Goal: Book appointment/travel/reservation

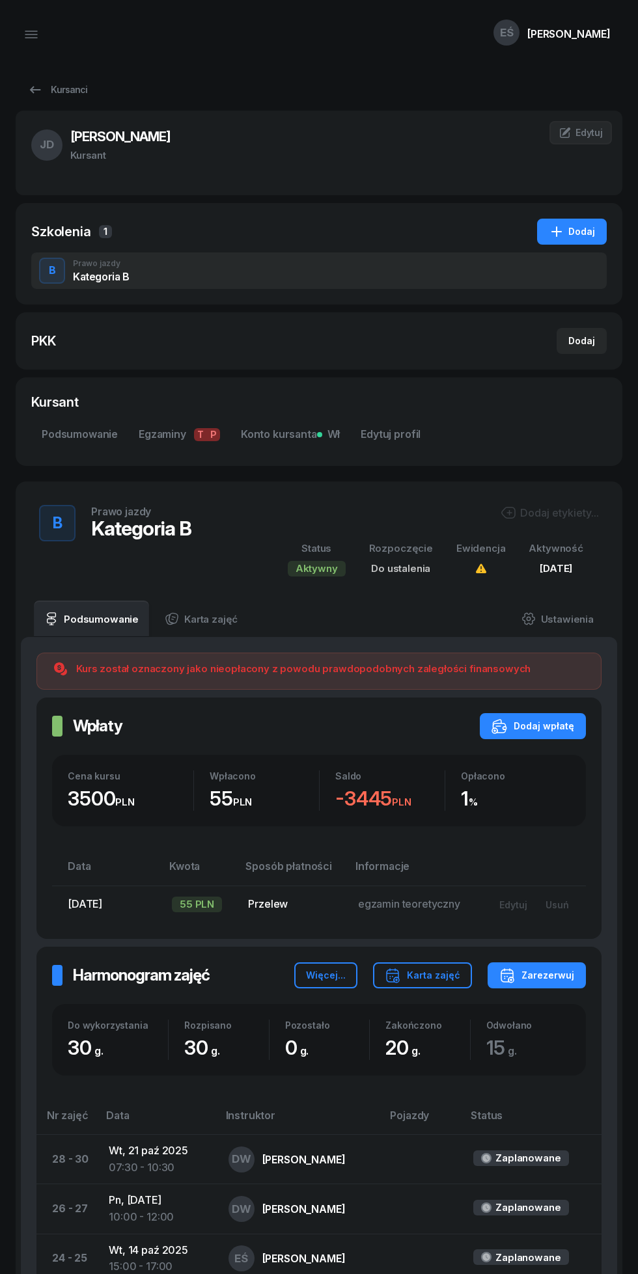
click at [34, 90] on icon at bounding box center [35, 89] width 11 height 7
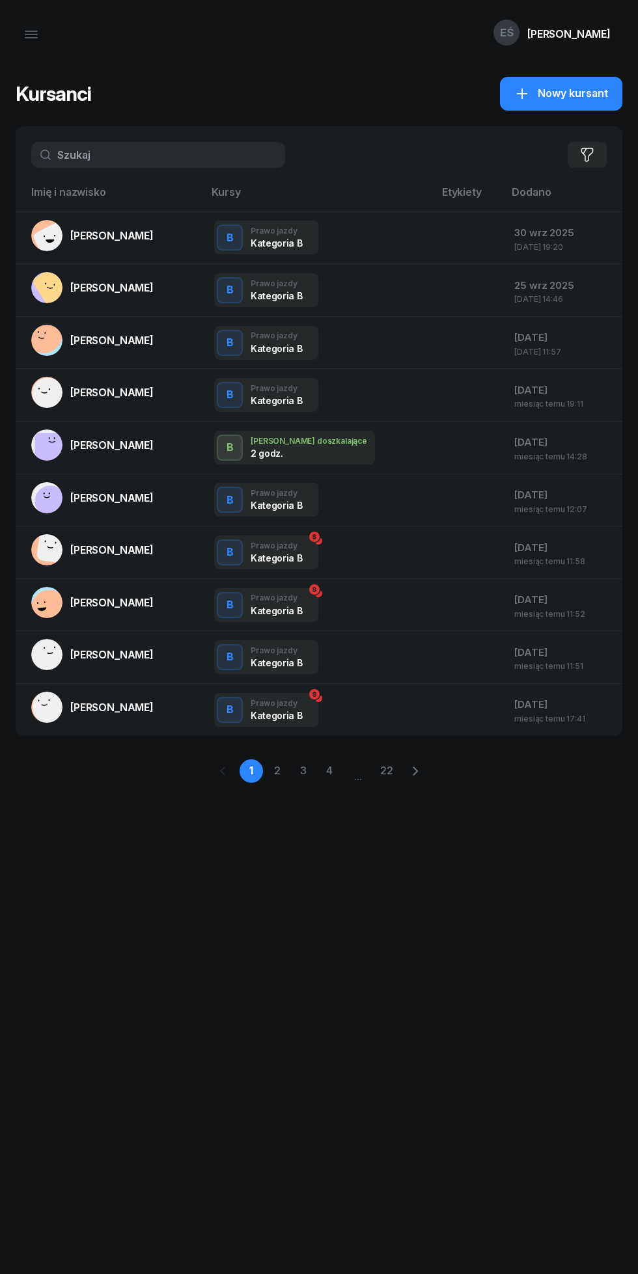
click at [28, 34] on icon "button" at bounding box center [31, 35] width 16 height 16
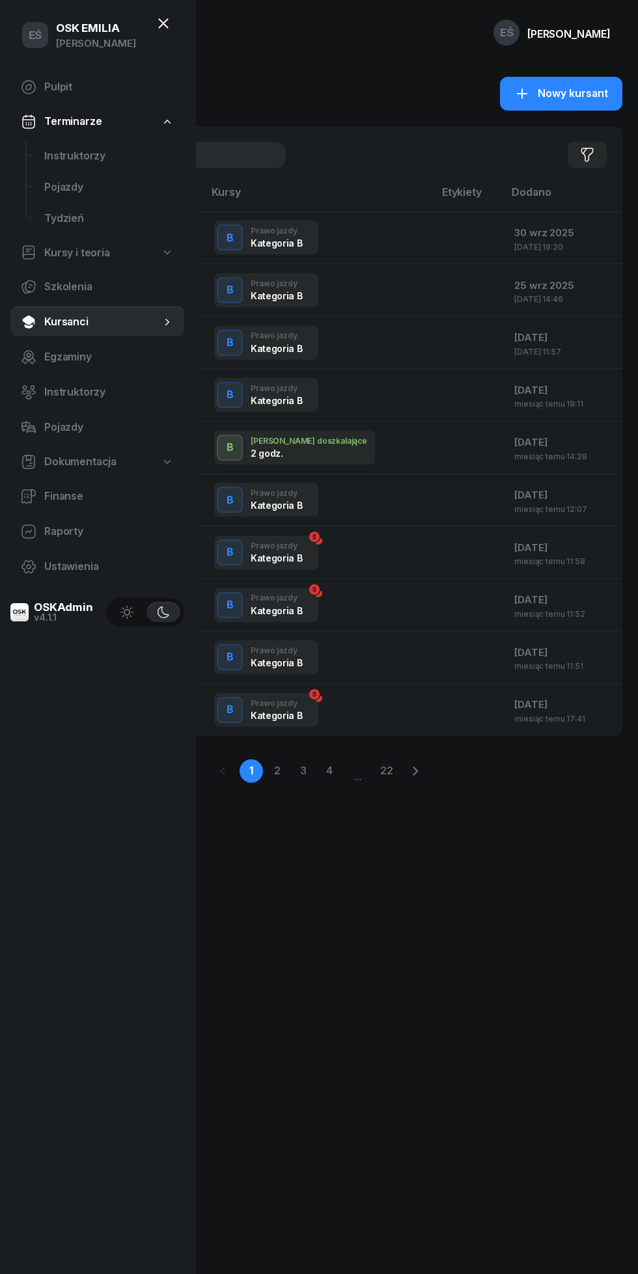
click at [69, 161] on span "Instruktorzy" at bounding box center [108, 156] width 129 height 17
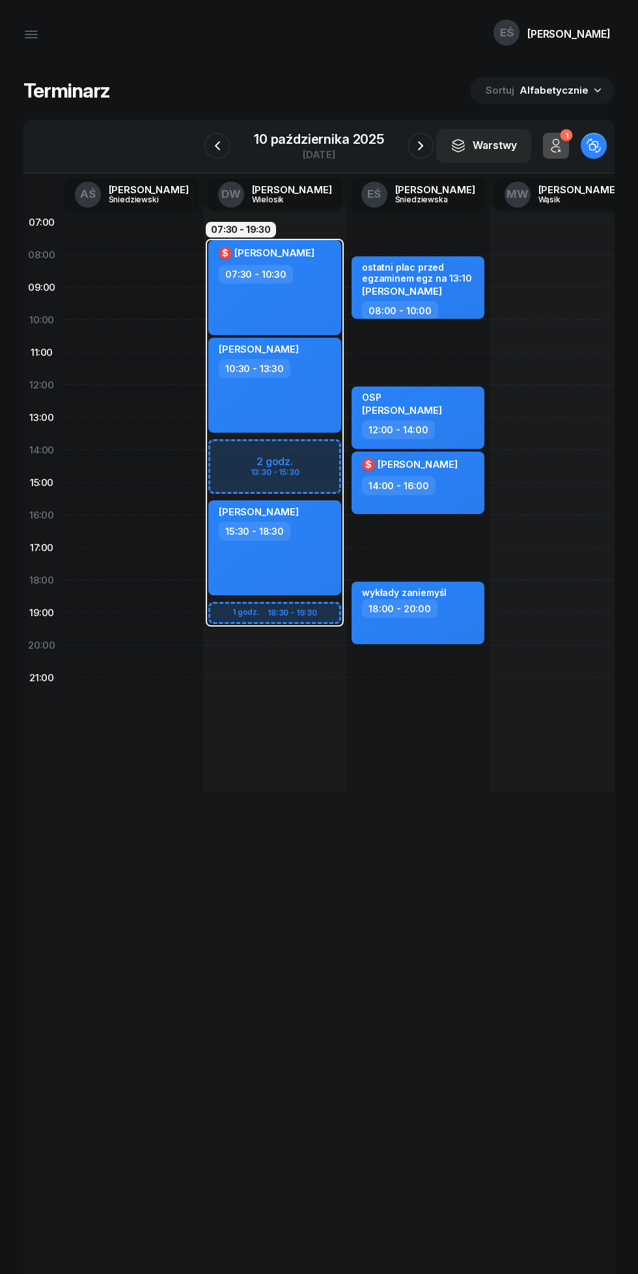
click at [325, 560] on div "[PERSON_NAME] 15:30 - 18:30" at bounding box center [274, 547] width 133 height 95
select select "15"
select select "30"
select select "18"
select select "30"
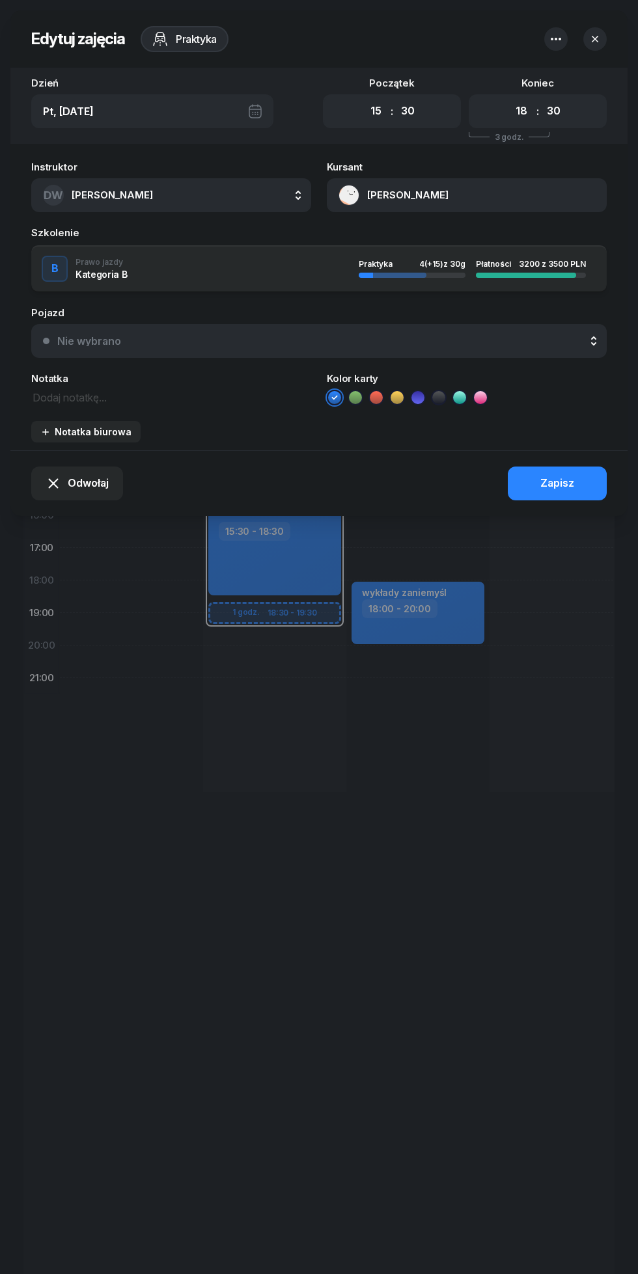
click at [375, 111] on select "00 01 02 03 04 05 06 07 08 09 10 11 12 13 14 15 16 17 18 19 20 21 22 23" at bounding box center [375, 111] width 25 height 27
select select "13"
click at [363, 98] on select "00 01 02 03 04 05 06 07 08 09 10 11 12 13 14 15 16 17 18 19 20 21 22 23" at bounding box center [375, 111] width 25 height 27
click at [521, 111] on select "00 01 02 03 04 05 06 07 08 09 10 11 12 13 14 15 16 17 18 19 20 21 22 23" at bounding box center [521, 111] width 25 height 27
select select "15"
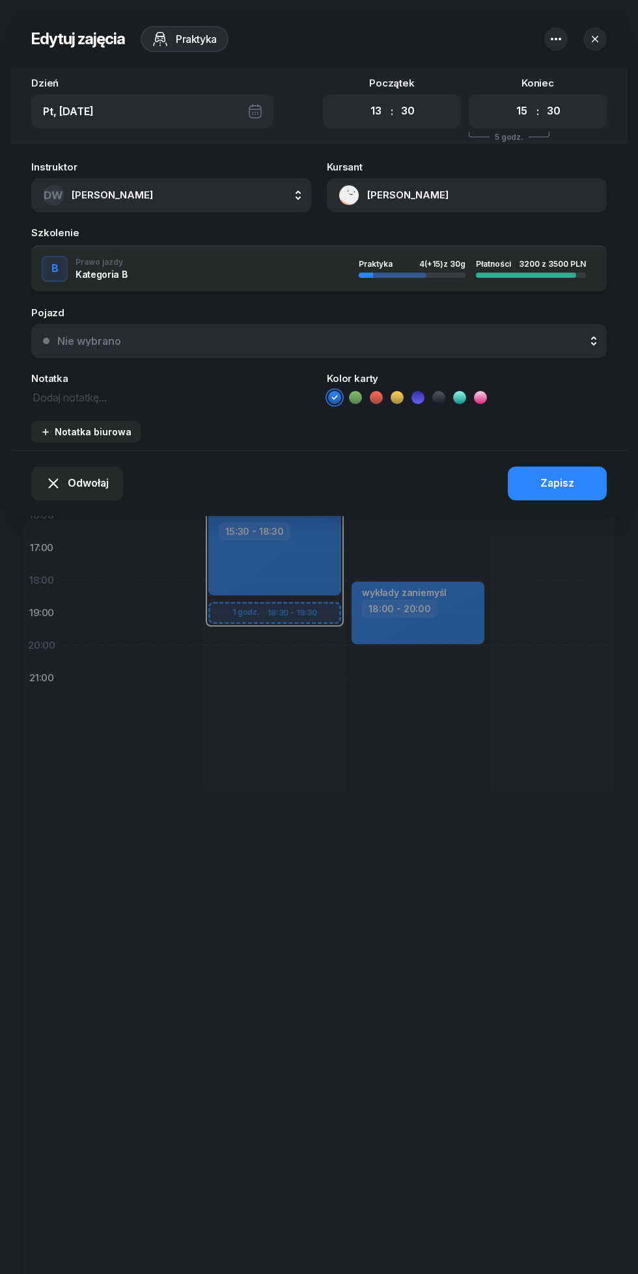
click at [509, 98] on select "00 01 02 03 04 05 06 07 08 09 10 11 12 13 14 15 16 17 18 19 20 21 22 23" at bounding box center [521, 111] width 25 height 27
click at [567, 475] on button "Zapisz" at bounding box center [556, 483] width 99 height 34
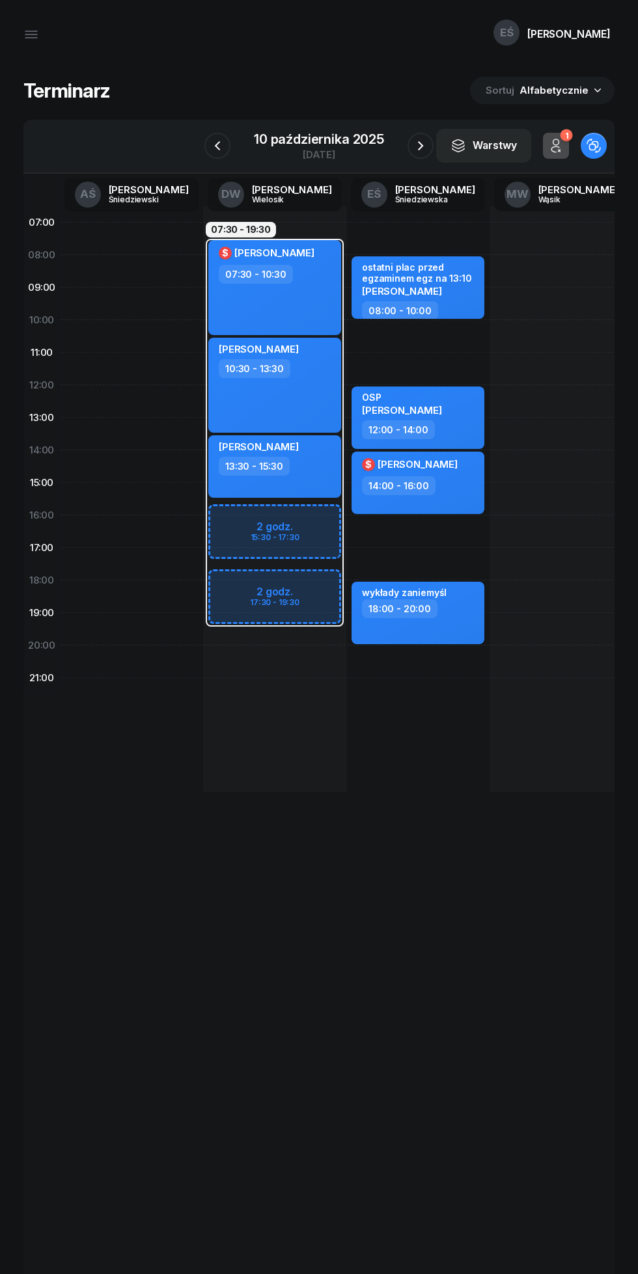
click at [282, 734] on div "07:30 - 19:30 $ [PERSON_NAME] 07:30 - 10:30 [PERSON_NAME] 10:30 - 13:30 kursant…" at bounding box center [274, 499] width 143 height 586
select select "22"
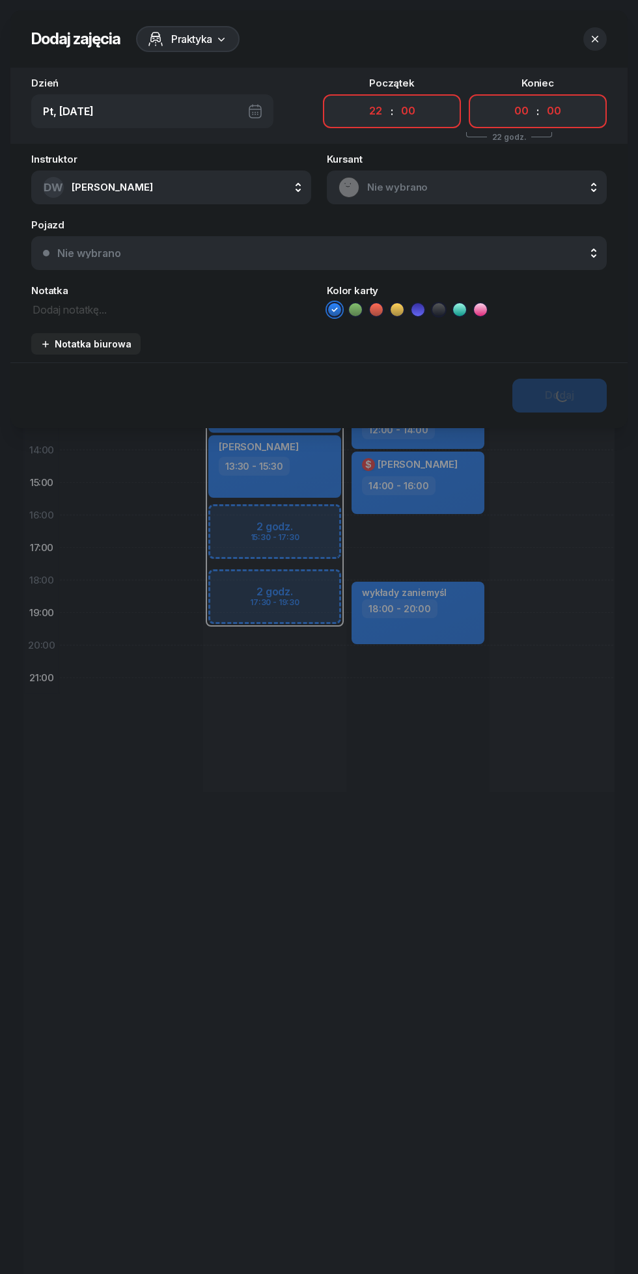
click at [264, 736] on div at bounding box center [319, 637] width 638 height 1274
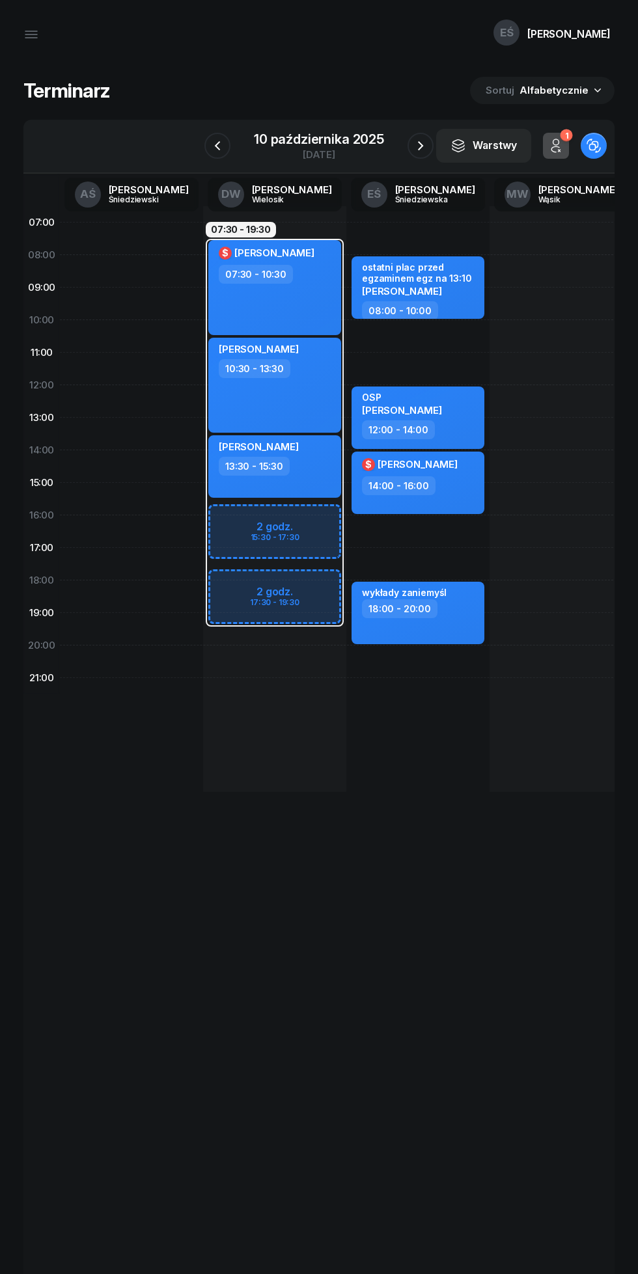
click at [31, 34] on icon "button" at bounding box center [31, 34] width 12 height 0
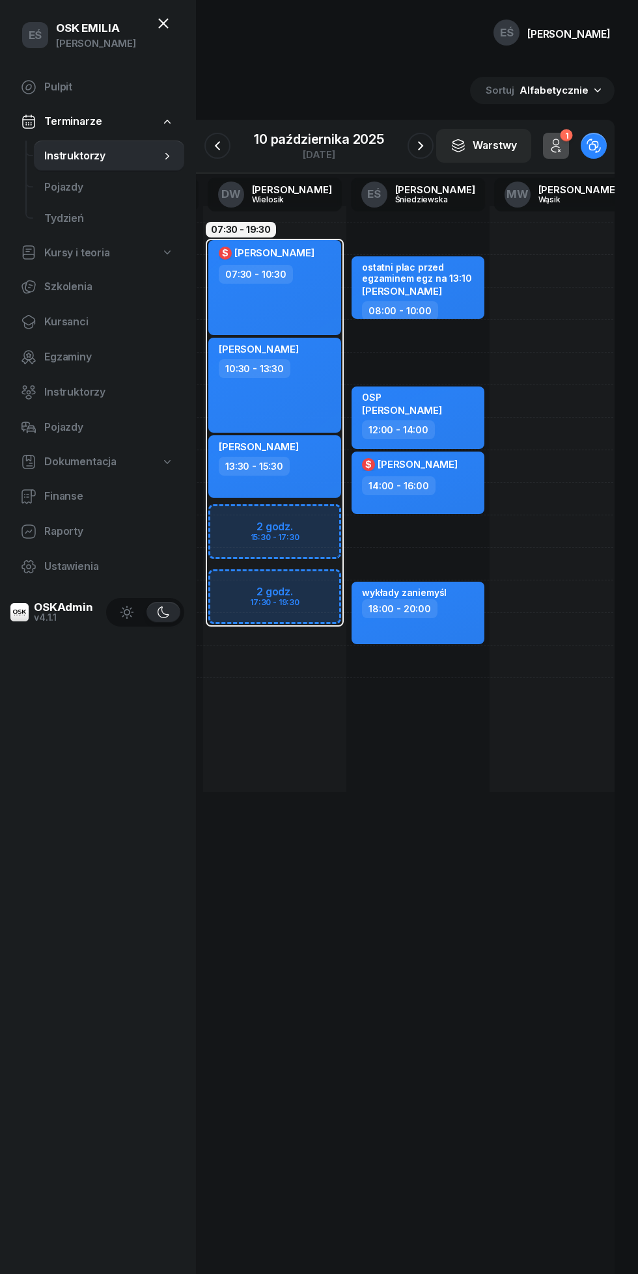
click at [480, 950] on div "07:00 08:00 09:00 10:00 11:00 12:00 13:00 14:00 15:00 16:00 17:00 18:00 19:00 2…" at bounding box center [318, 755] width 591 height 1163
